Goal: Information Seeking & Learning: Learn about a topic

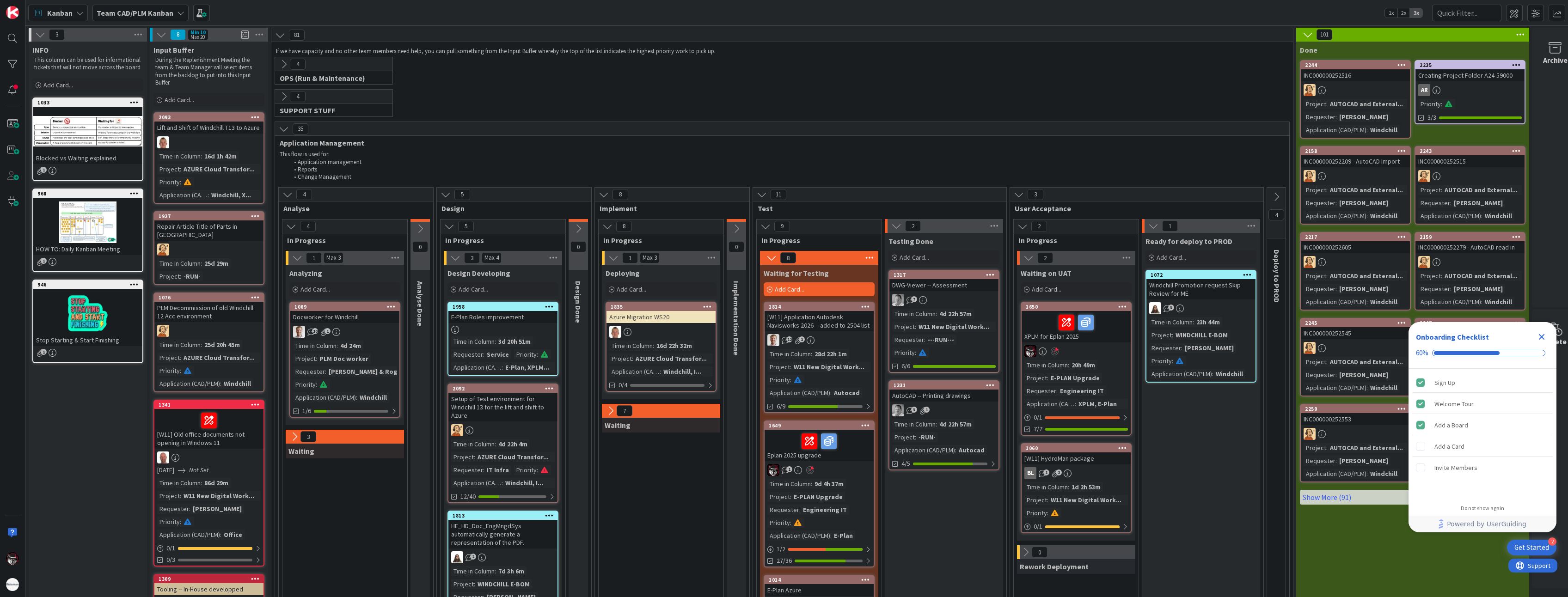
click at [1053, 377] on div "E-PLAN Upgrade" at bounding box center [1075, 378] width 54 height 10
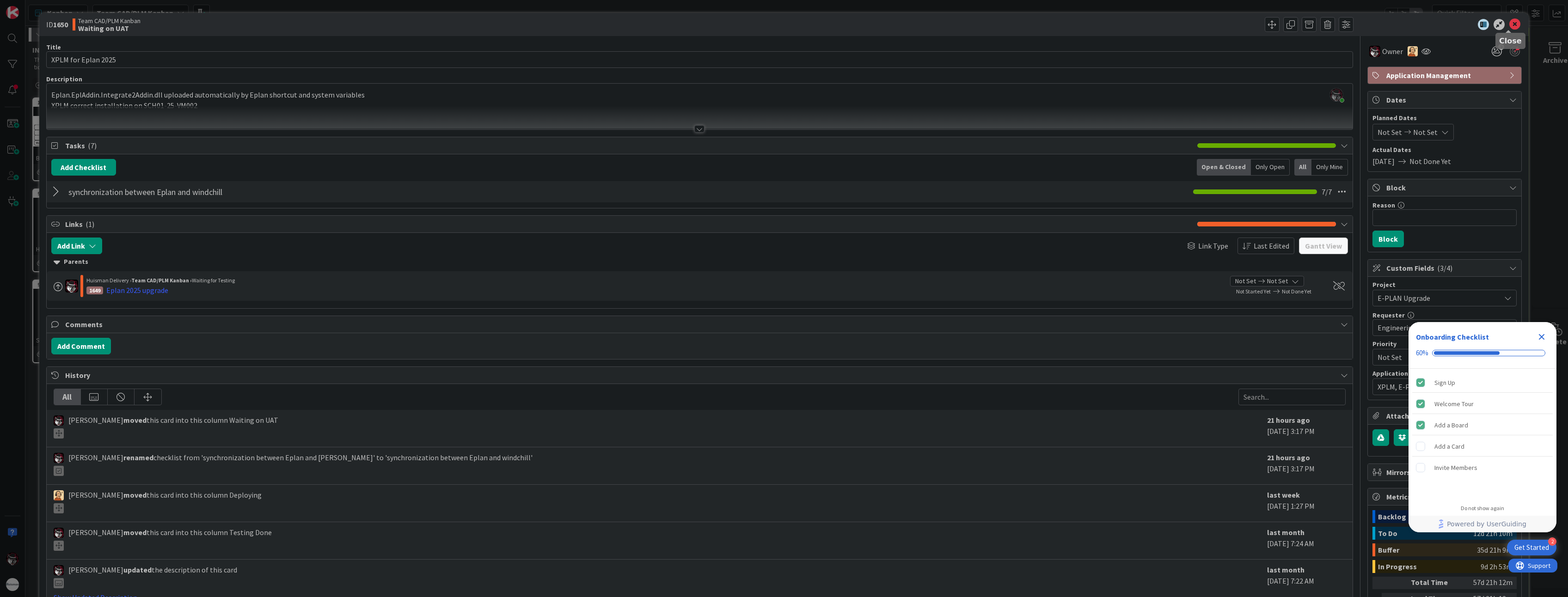
click at [1510, 22] on icon at bounding box center [1514, 24] width 11 height 11
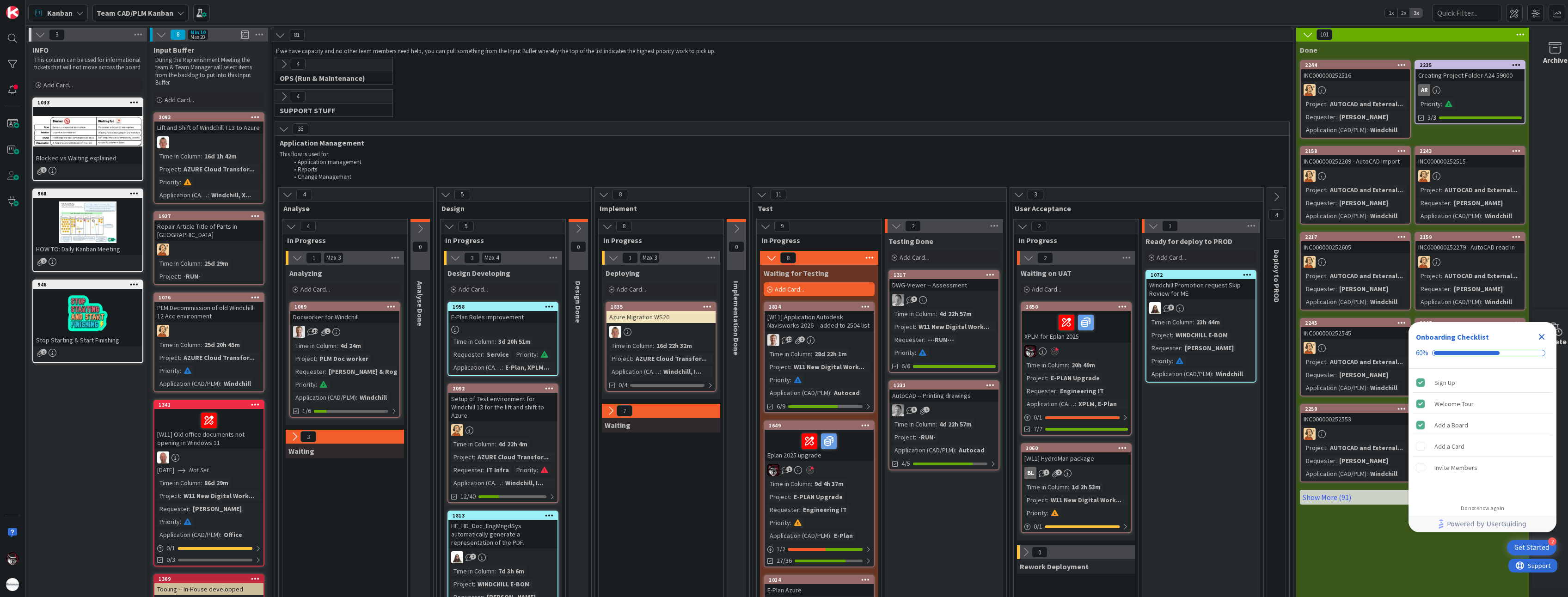
click at [842, 464] on div "1" at bounding box center [819, 470] width 109 height 12
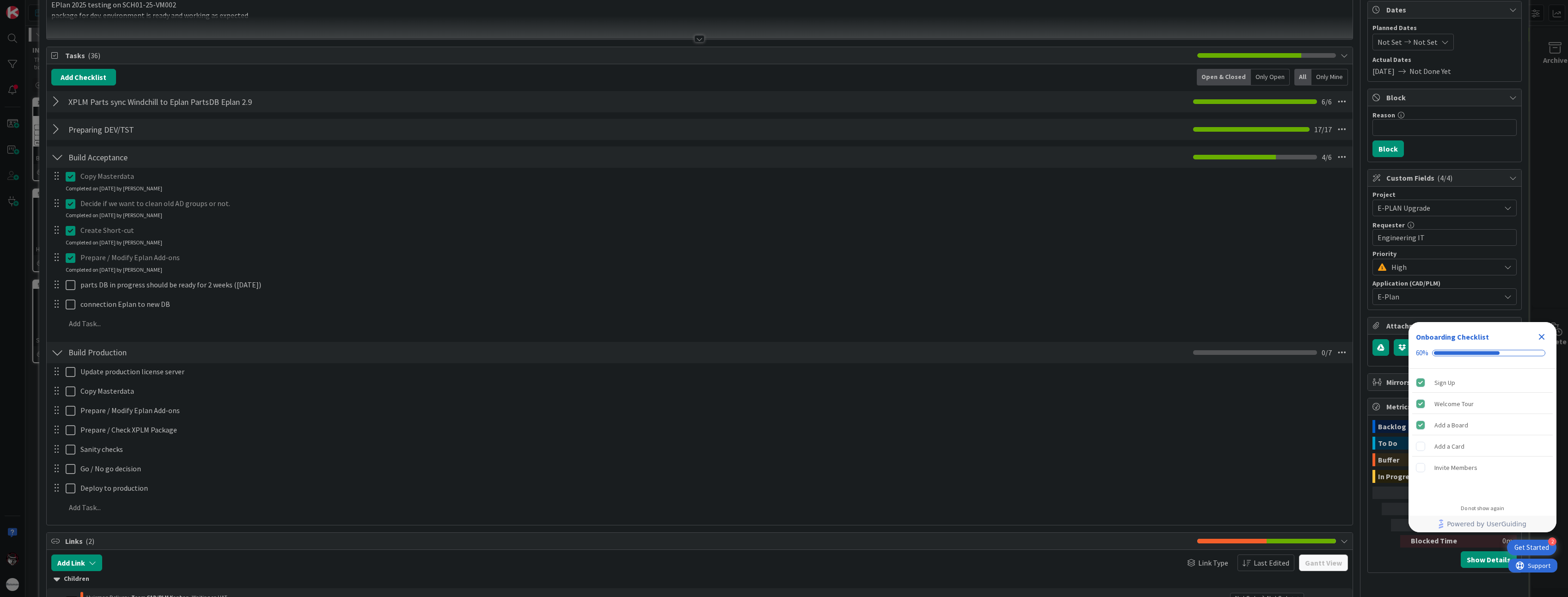
scroll to position [93, 0]
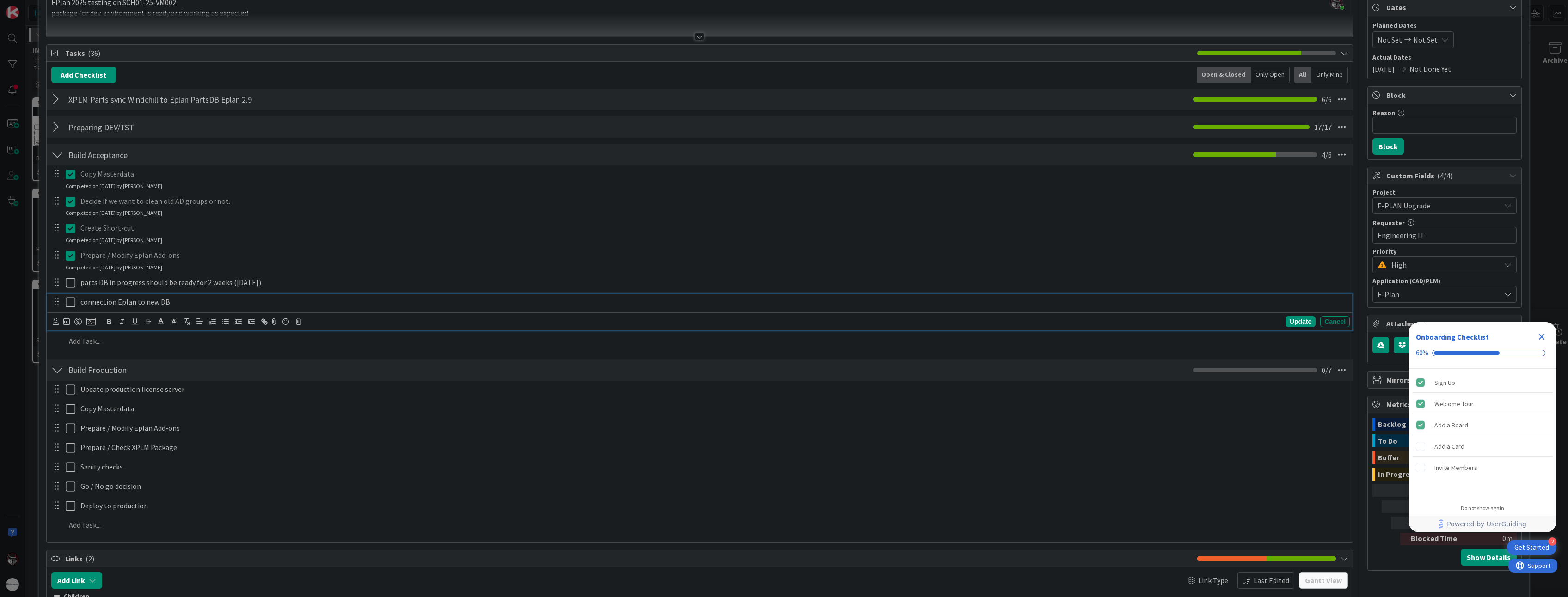
click at [69, 304] on icon at bounding box center [70, 302] width 10 height 11
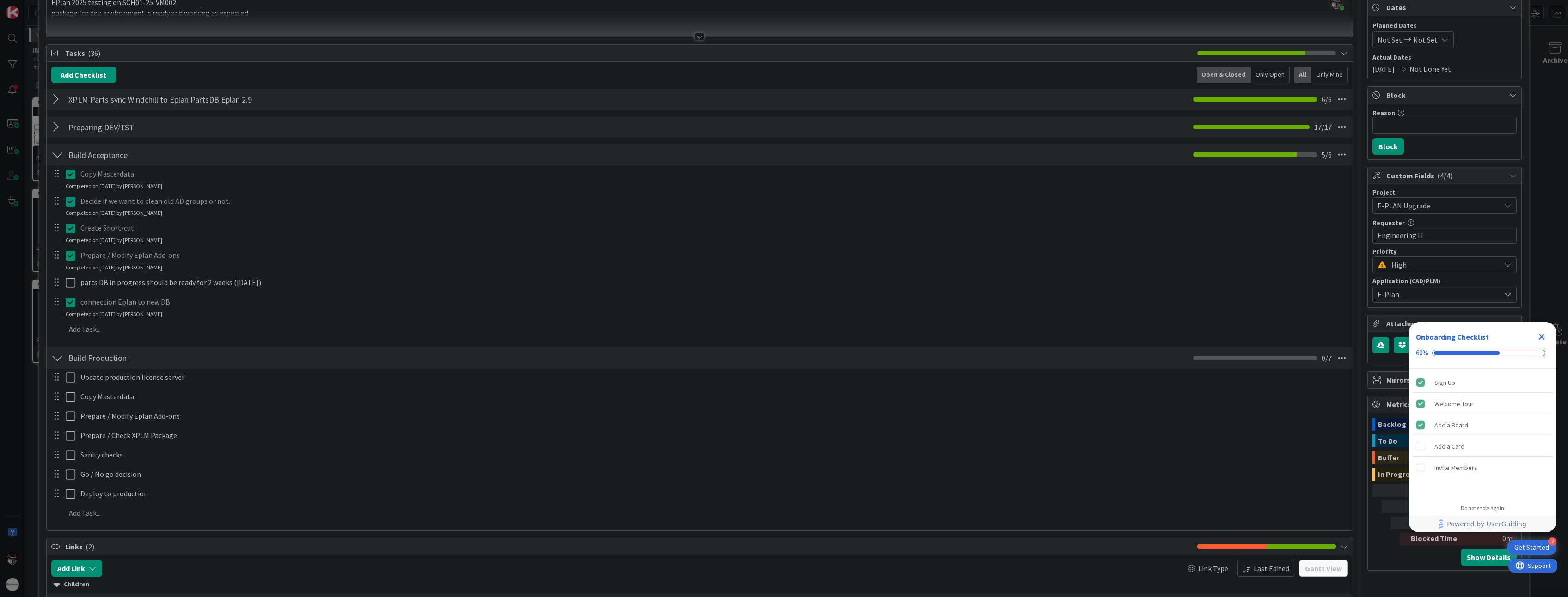
click at [214, 304] on p "connection Eplan to new DB" at bounding box center [713, 302] width 1266 height 10
click at [1543, 337] on icon "Close Checklist" at bounding box center [1541, 337] width 11 height 11
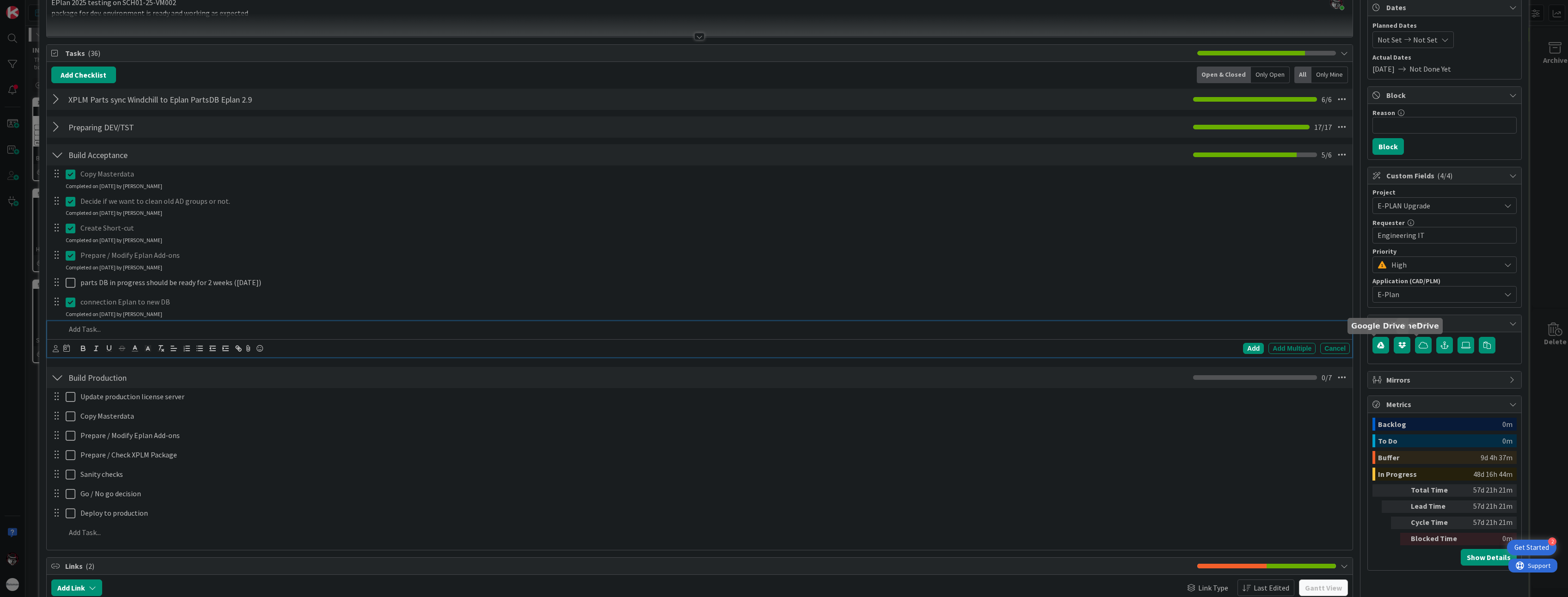
click at [1225, 329] on p at bounding box center [705, 329] width 1280 height 10
click at [68, 306] on icon at bounding box center [70, 302] width 10 height 11
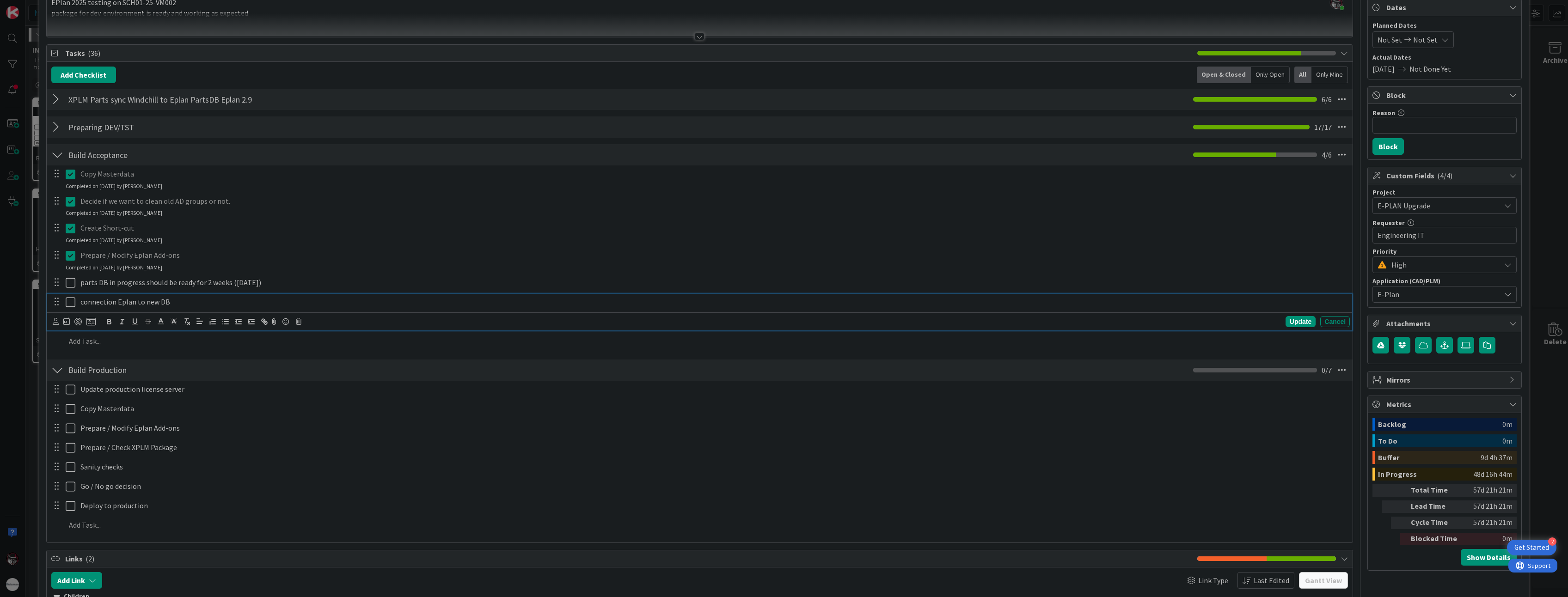
click at [196, 305] on p "connection Eplan to new DB" at bounding box center [713, 302] width 1266 height 10
click at [70, 304] on icon at bounding box center [70, 302] width 10 height 11
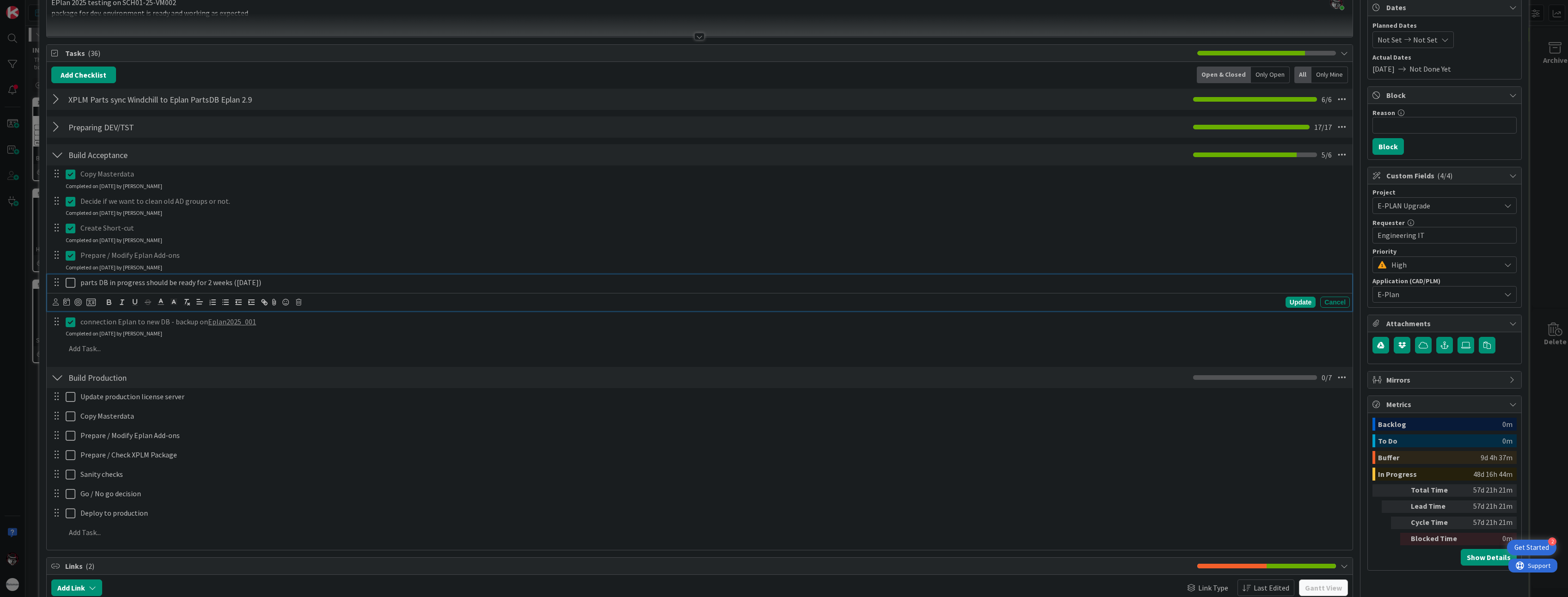
click at [269, 282] on p "parts DB in progress should be ready for 2 weeks ([DATE])" at bounding box center [713, 282] width 1266 height 10
click at [1298, 304] on div "Update" at bounding box center [1300, 302] width 30 height 11
click at [579, 330] on p at bounding box center [705, 329] width 1280 height 10
click at [304, 304] on p "connection Eplan to new DB - backup on Eplan2025_001" at bounding box center [713, 302] width 1266 height 10
click at [75, 327] on p at bounding box center [705, 329] width 1280 height 10
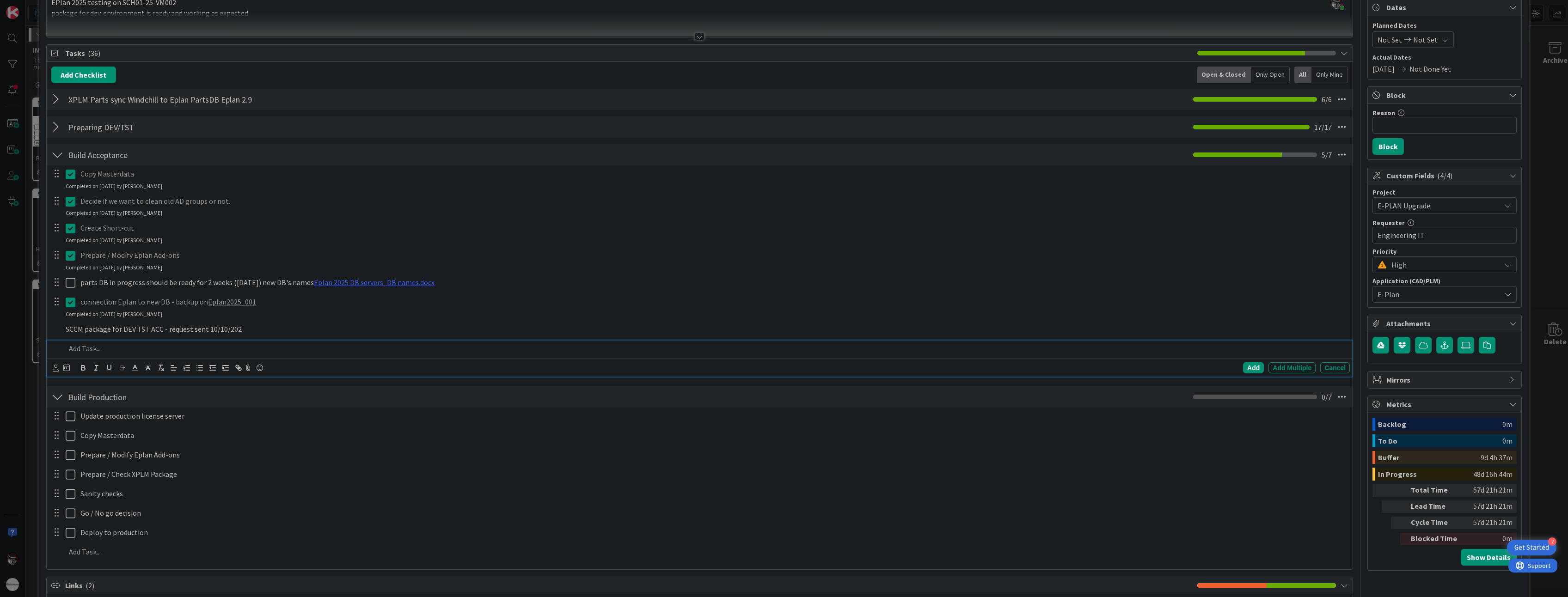
scroll to position [112, 0]
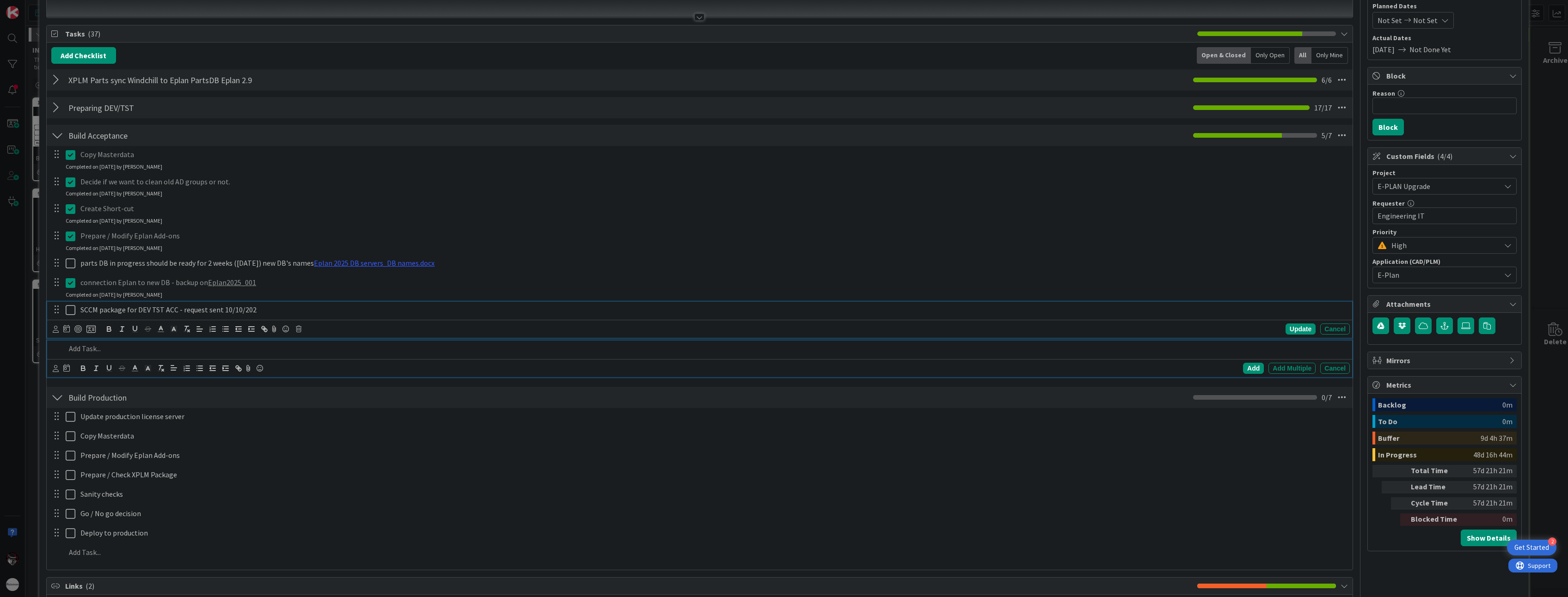
click at [241, 314] on div "SCCM package for DEV TST ACC - request sent 10/10/202 Update Cancel" at bounding box center [699, 320] width 1305 height 36
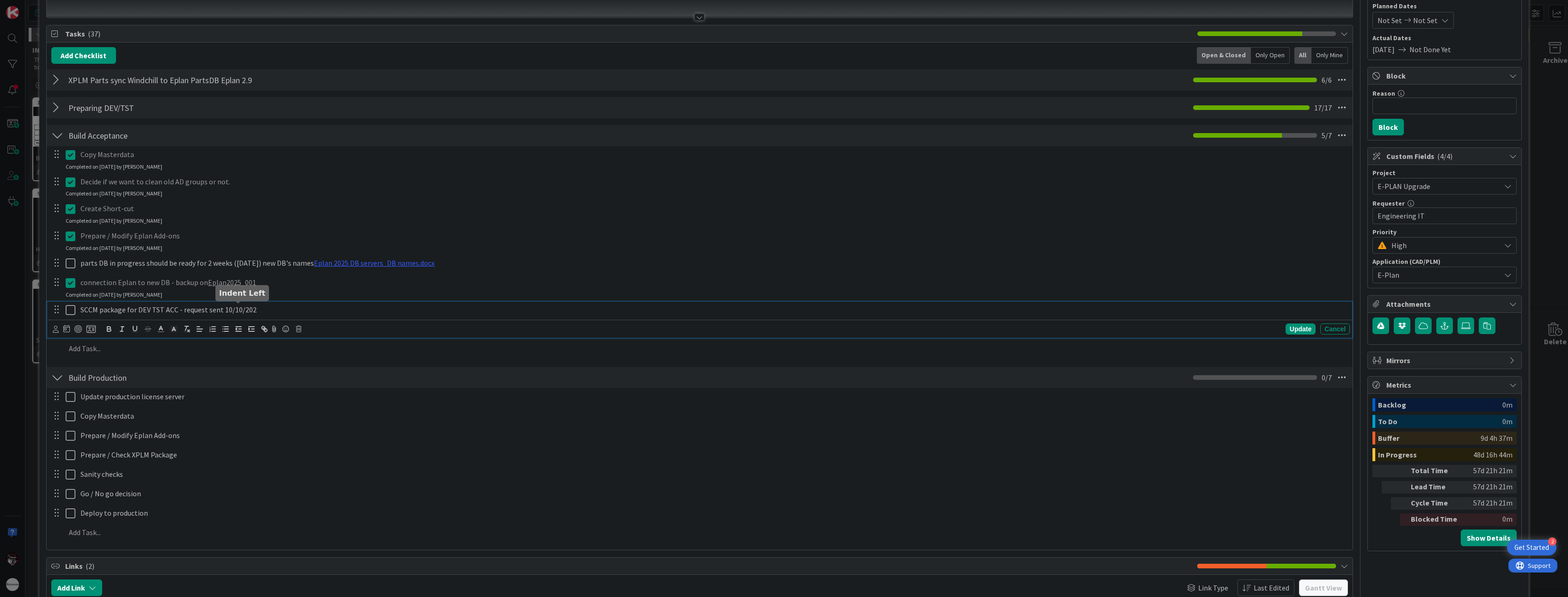
scroll to position [131, 0]
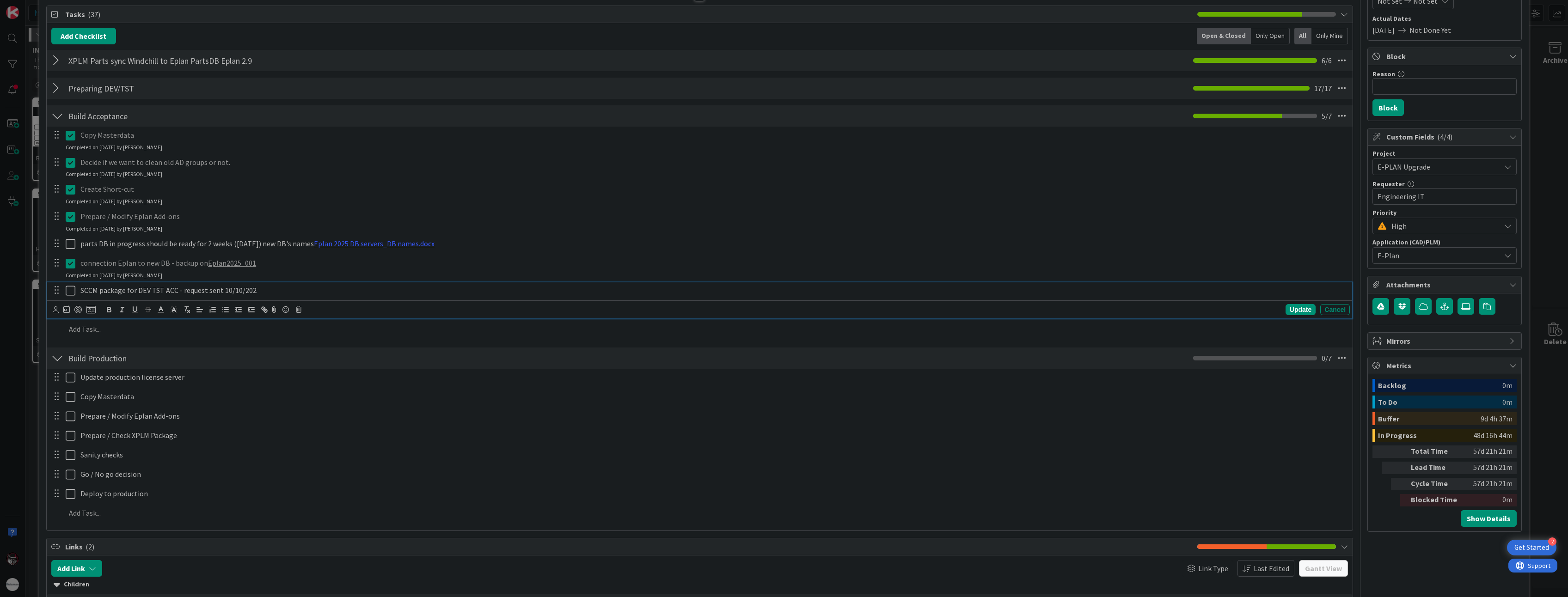
click at [309, 286] on p "SCCM package for DEV TST ACC - request sent 10/10/202" at bounding box center [713, 290] width 1266 height 10
click at [71, 293] on icon at bounding box center [70, 290] width 10 height 11
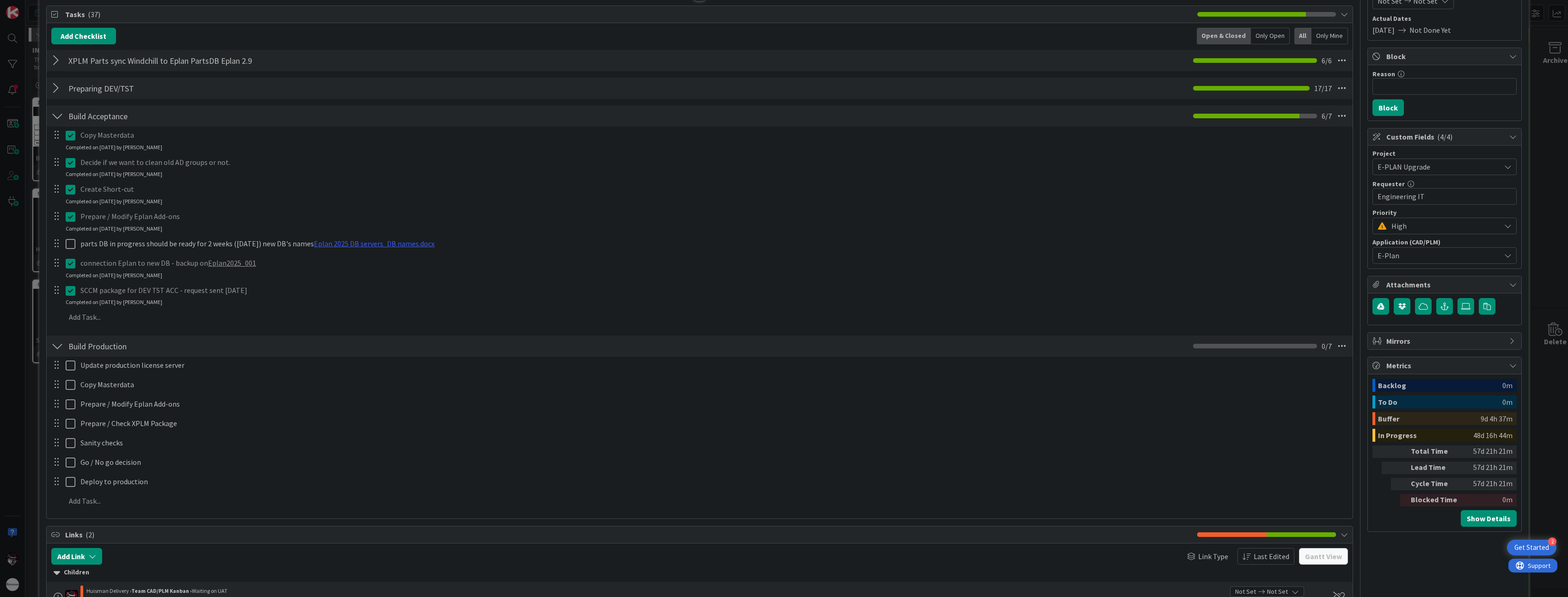
click at [134, 192] on p "Create Short-cut" at bounding box center [713, 189] width 1266 height 10
click at [67, 191] on icon at bounding box center [70, 189] width 10 height 11
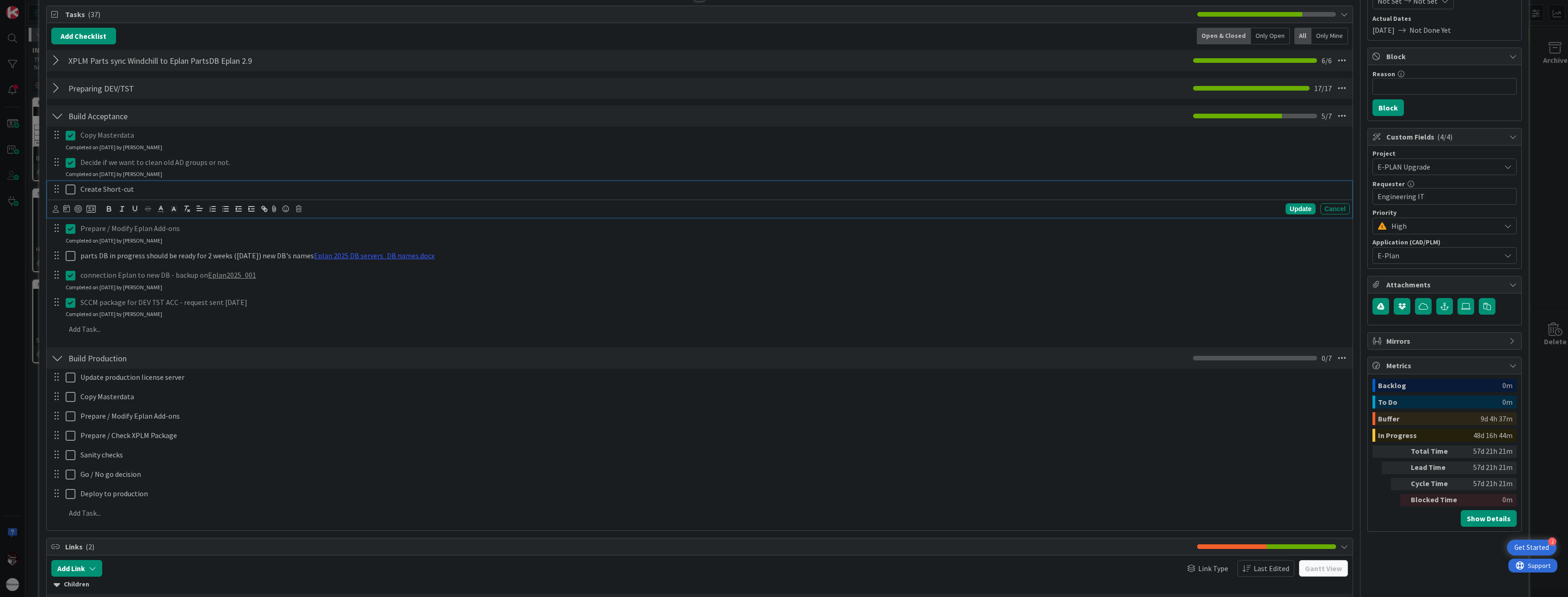
click at [166, 186] on p "Create Short-cut" at bounding box center [713, 189] width 1266 height 10
click at [265, 186] on p "Create Short-cuts - shortcut for each environment stored on Azure cloud" at bounding box center [713, 189] width 1266 height 10
click at [376, 186] on p "Create Short-cuts - shortcut for each environment stored on Eplan Azure cloud" at bounding box center [713, 189] width 1266 height 10
click at [381, 190] on p "Create Short-cuts - shortcut for each environment stored on Eplan Azure cloud w…" at bounding box center [713, 189] width 1266 height 10
click at [446, 188] on p "Create Short-cuts - shortcut for each environment stored on Eplan Azure cloud w…" at bounding box center [713, 189] width 1266 height 10
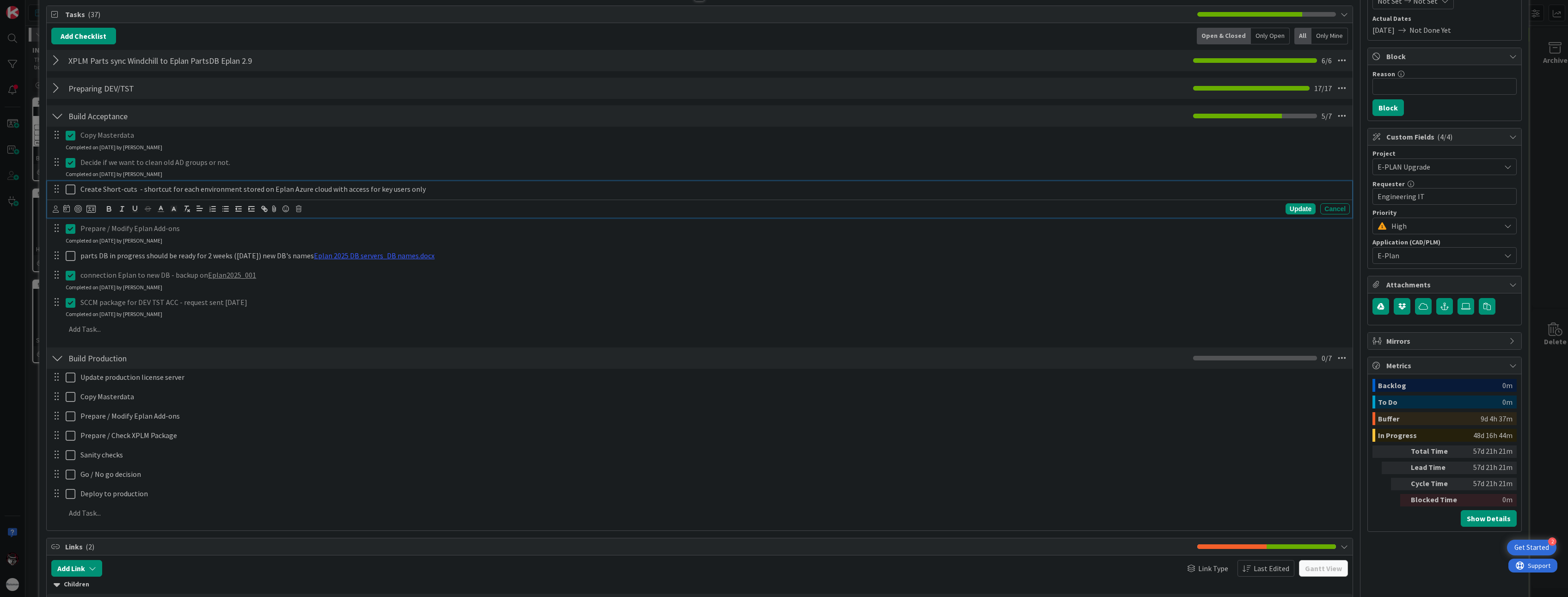
click at [68, 189] on icon at bounding box center [70, 189] width 10 height 11
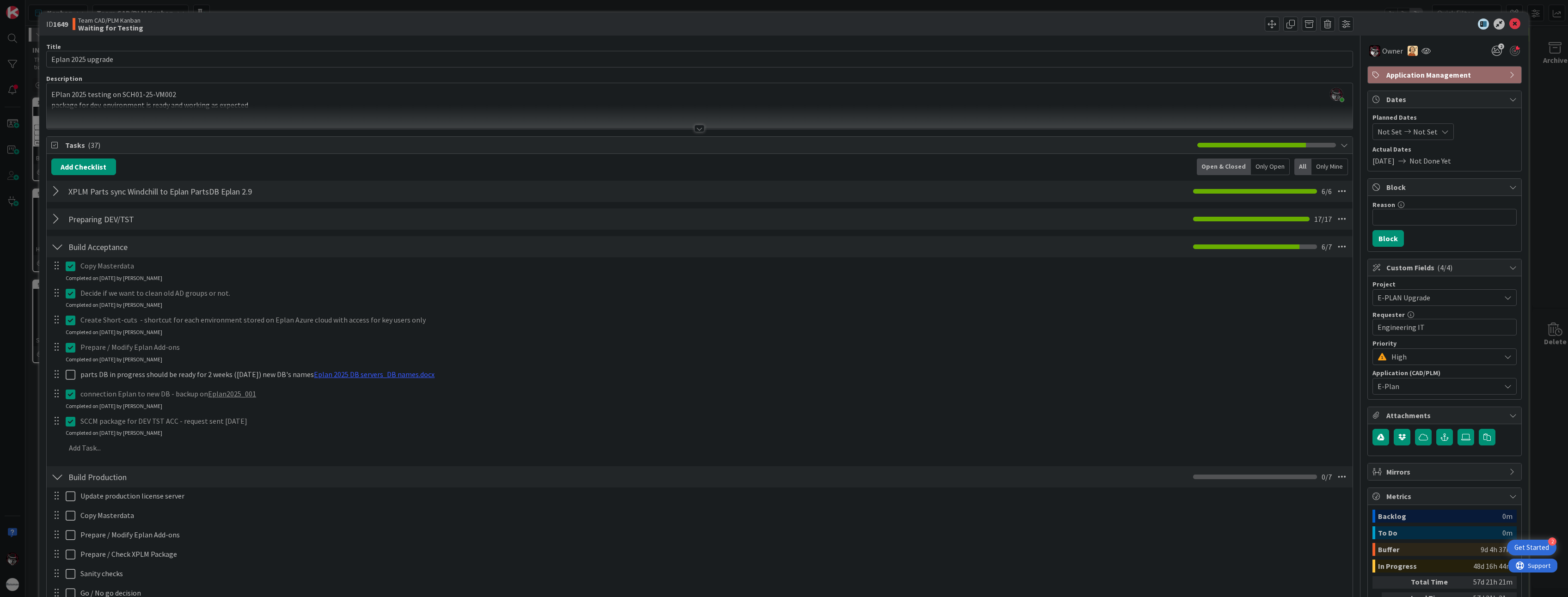
scroll to position [0, 0]
drag, startPoint x: 356, startPoint y: 324, endPoint x: 306, endPoint y: 344, distance: 53.9
click at [306, 344] on p "Prepare / Modify Eplan Add-ons" at bounding box center [713, 348] width 1266 height 10
click at [1509, 22] on icon at bounding box center [1514, 24] width 11 height 11
